Goal: Transaction & Acquisition: Download file/media

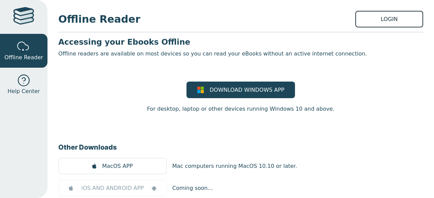
click at [381, 15] on link "LOGIN" at bounding box center [390, 19] width 68 height 17
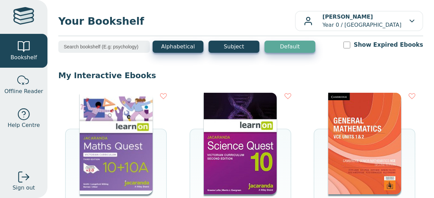
click at [124, 141] on img at bounding box center [116, 144] width 73 height 102
